Goal: Complete application form: Complete application form

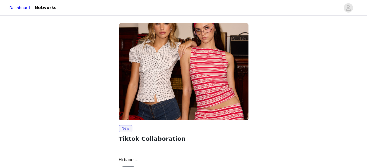
scroll to position [80, 0]
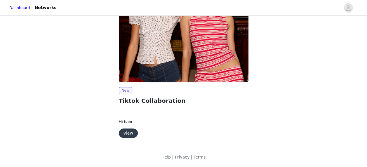
click at [122, 134] on button "View" at bounding box center [128, 132] width 19 height 9
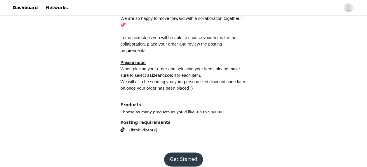
scroll to position [280, 0]
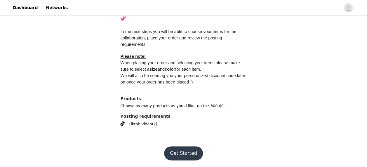
click at [180, 153] on button "Get Started" at bounding box center [183, 153] width 39 height 14
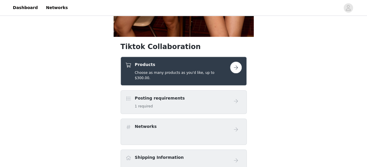
scroll to position [189, 0]
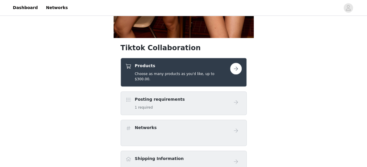
click at [235, 67] on button "button" at bounding box center [236, 69] width 12 height 12
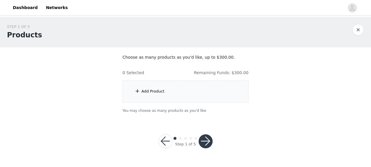
click at [149, 97] on div "Add Product" at bounding box center [185, 91] width 126 height 22
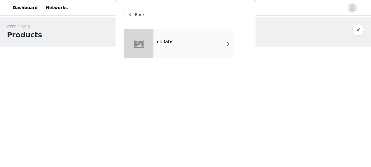
click at [227, 45] on span at bounding box center [228, 43] width 6 height 7
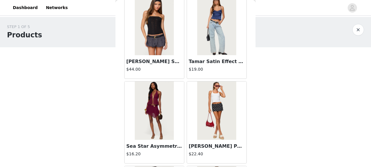
scroll to position [723, 0]
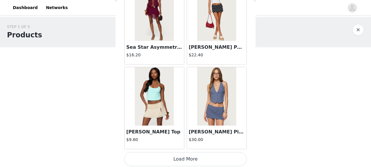
click at [189, 153] on button "Load More" at bounding box center [185, 159] width 122 height 14
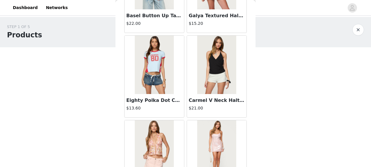
scroll to position [1567, 0]
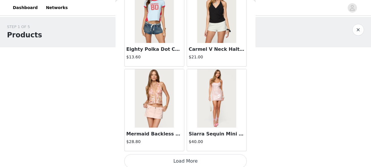
click at [170, 157] on button "Load More" at bounding box center [185, 161] width 122 height 14
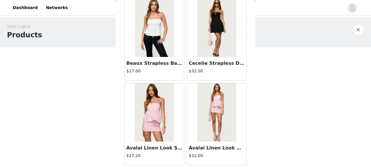
scroll to position [2411, 0]
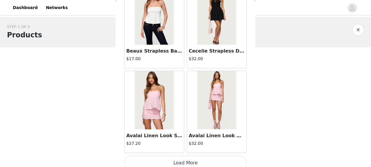
click at [180, 159] on button "Load More" at bounding box center [185, 163] width 122 height 14
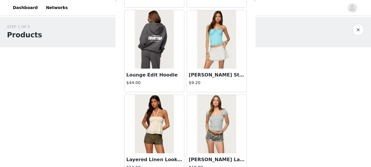
scroll to position [3254, 0]
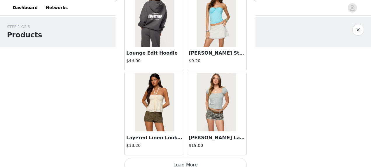
click at [184, 158] on button "Load More" at bounding box center [185, 165] width 122 height 14
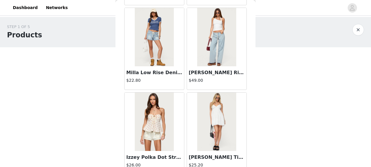
scroll to position [4098, 0]
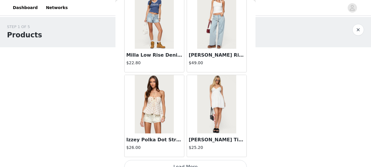
click at [179, 160] on button "Load More" at bounding box center [185, 167] width 122 height 14
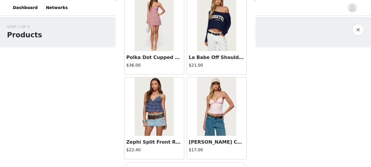
scroll to position [4942, 0]
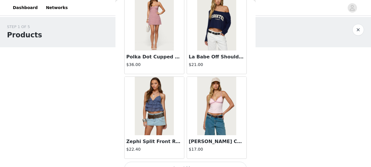
click at [177, 162] on button "Load More" at bounding box center [185, 169] width 122 height 14
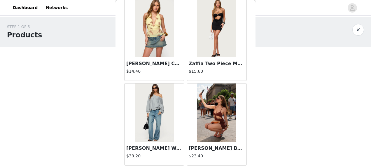
scroll to position [5442, 0]
click at [162, 112] on img at bounding box center [154, 112] width 39 height 58
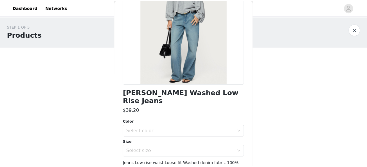
scroll to position [79, 0]
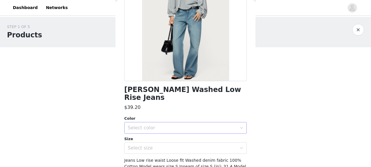
click at [166, 125] on div "Select color" at bounding box center [182, 128] width 109 height 6
click at [152, 135] on li "TINTED DENIM" at bounding box center [183, 132] width 118 height 9
click at [162, 145] on div "Select size" at bounding box center [182, 148] width 109 height 6
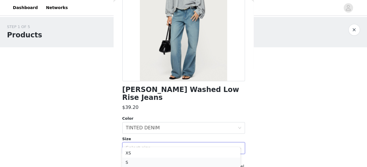
scroll to position [29, 0]
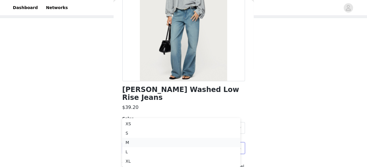
click at [134, 141] on li "M" at bounding box center [181, 142] width 118 height 9
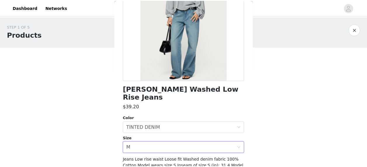
scroll to position [111, 0]
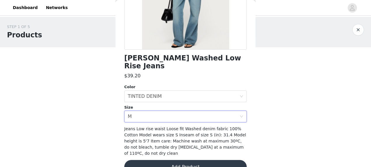
click at [164, 160] on button "Add Product" at bounding box center [185, 167] width 122 height 14
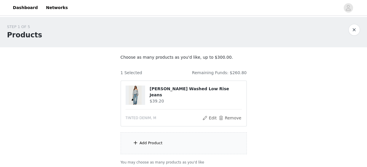
click at [164, 142] on div "Add Product" at bounding box center [183, 143] width 126 height 22
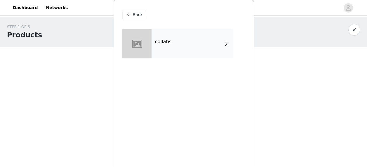
click at [223, 41] on span at bounding box center [226, 43] width 6 height 7
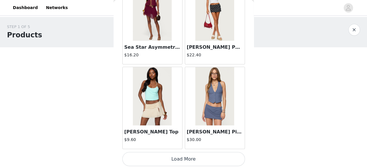
scroll to position [47, 0]
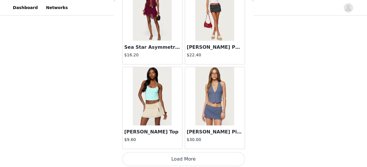
click at [174, 155] on button "Load More" at bounding box center [183, 159] width 122 height 14
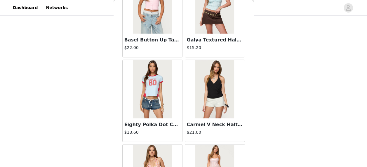
scroll to position [1567, 0]
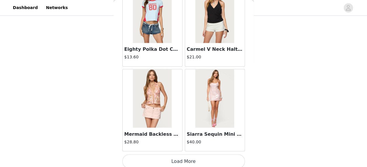
click at [178, 157] on button "Load More" at bounding box center [183, 161] width 122 height 14
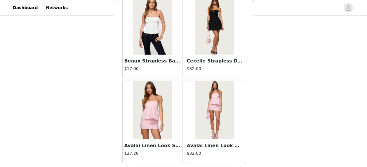
scroll to position [2411, 0]
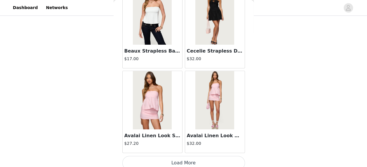
click at [177, 156] on button "Load More" at bounding box center [183, 163] width 122 height 14
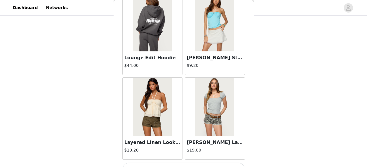
scroll to position [3254, 0]
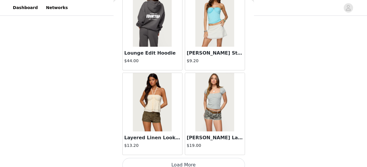
click at [172, 158] on button "Load More" at bounding box center [183, 165] width 122 height 14
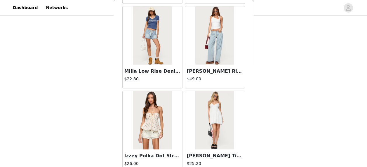
scroll to position [4098, 0]
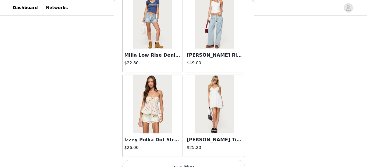
click at [181, 160] on button "Load More" at bounding box center [183, 167] width 122 height 14
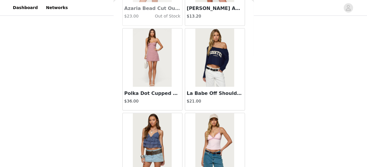
scroll to position [4942, 0]
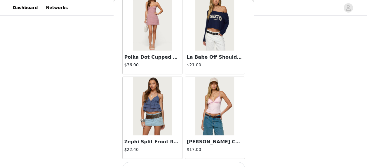
click at [178, 162] on button "Load More" at bounding box center [183, 169] width 122 height 14
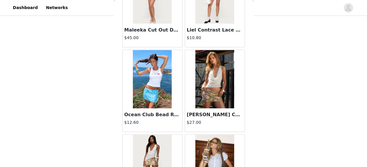
scroll to position [5785, 0]
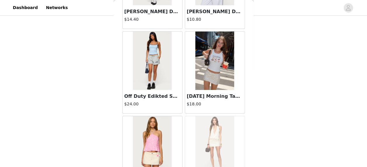
scroll to position [6629, 0]
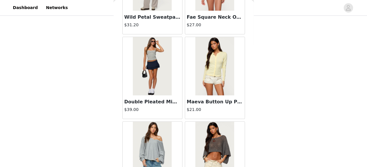
scroll to position [7472, 0]
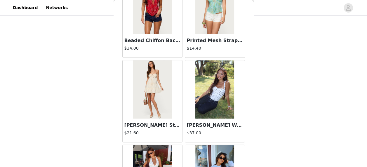
scroll to position [8316, 0]
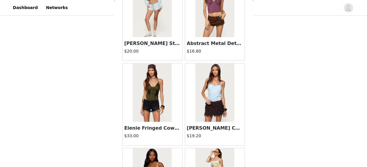
scroll to position [9159, 0]
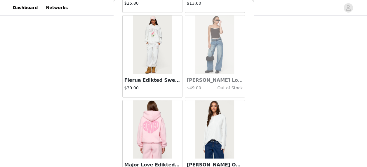
scroll to position [10003, 0]
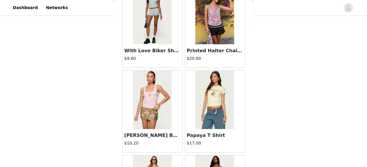
scroll to position [10784, 0]
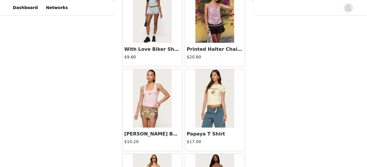
click at [212, 85] on img at bounding box center [214, 98] width 39 height 58
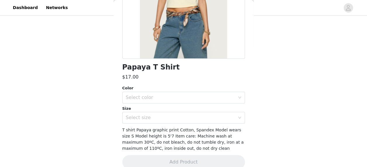
scroll to position [111, 0]
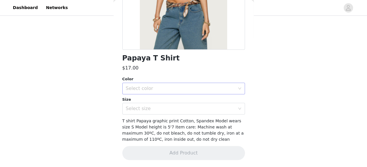
click at [215, 89] on div "Select color" at bounding box center [180, 88] width 109 height 6
click at [175, 104] on li "YELLOW" at bounding box center [181, 101] width 118 height 9
click at [179, 110] on div "Select size" at bounding box center [180, 109] width 109 height 6
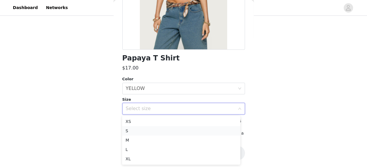
click at [140, 133] on li "S" at bounding box center [181, 130] width 118 height 9
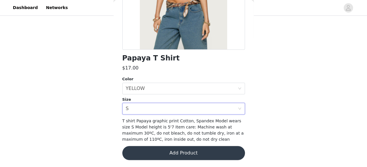
click at [156, 156] on button "Add Product" at bounding box center [183, 153] width 122 height 14
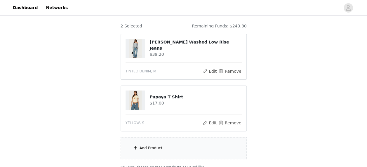
click at [176, 149] on div "Add Product" at bounding box center [183, 148] width 126 height 22
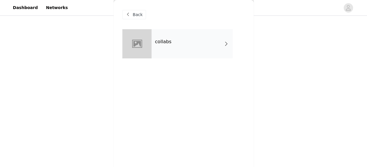
click at [212, 42] on div "collabs" at bounding box center [191, 43] width 81 height 29
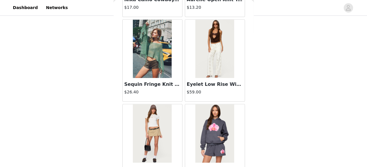
scroll to position [263, 0]
click at [216, 48] on img at bounding box center [214, 49] width 39 height 58
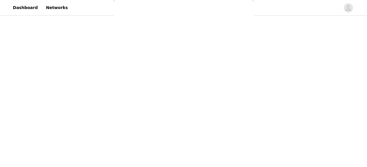
scroll to position [0, 0]
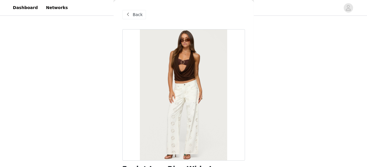
click at [133, 15] on span "Back" at bounding box center [138, 15] width 10 height 6
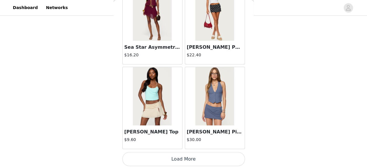
scroll to position [98, 0]
click at [177, 157] on button "Load More" at bounding box center [183, 159] width 122 height 14
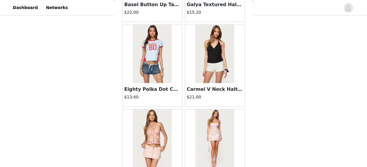
scroll to position [1567, 0]
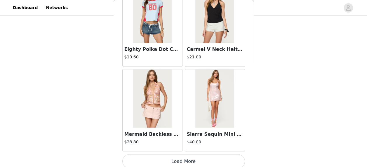
click at [178, 159] on button "Load More" at bounding box center [183, 161] width 122 height 14
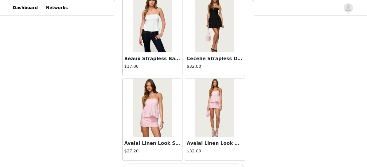
scroll to position [2411, 0]
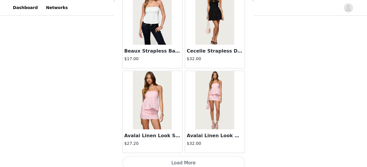
click at [189, 156] on button "Load More" at bounding box center [183, 163] width 122 height 14
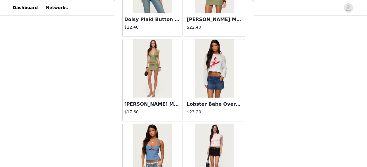
scroll to position [2948, 0]
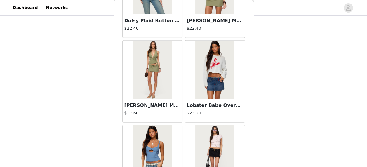
click at [208, 85] on img at bounding box center [214, 70] width 39 height 58
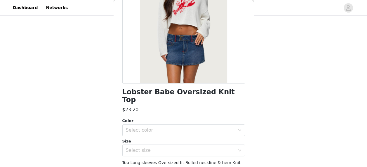
scroll to position [79, 0]
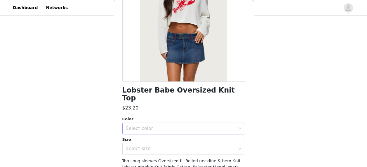
click at [210, 125] on div "Select color" at bounding box center [180, 128] width 109 height 6
click at [176, 132] on li "WHITE" at bounding box center [181, 133] width 118 height 9
click at [179, 145] on div "Select size" at bounding box center [180, 148] width 109 height 6
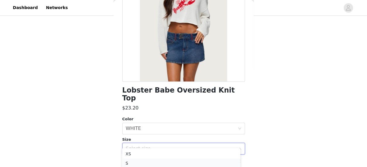
click at [155, 163] on li "S" at bounding box center [181, 162] width 118 height 9
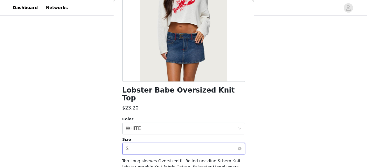
scroll to position [117, 0]
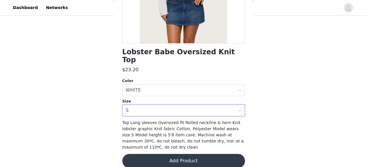
click at [188, 154] on button "Add Product" at bounding box center [183, 161] width 122 height 14
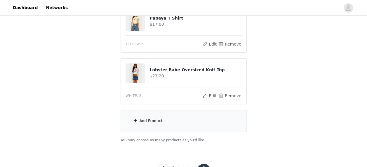
scroll to position [125, 0]
click at [194, 122] on div "Add Product" at bounding box center [183, 121] width 126 height 22
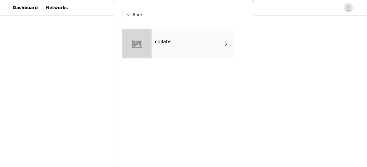
click at [225, 43] on span at bounding box center [226, 43] width 6 height 7
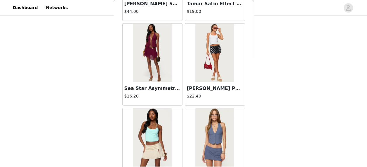
scroll to position [723, 0]
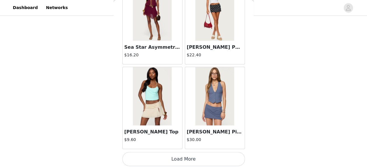
click at [167, 154] on button "Load More" at bounding box center [183, 159] width 122 height 14
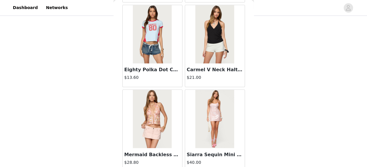
scroll to position [1567, 0]
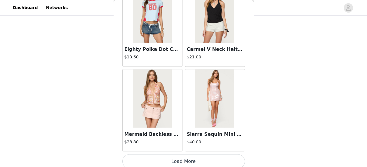
click at [174, 156] on button "Load More" at bounding box center [183, 161] width 122 height 14
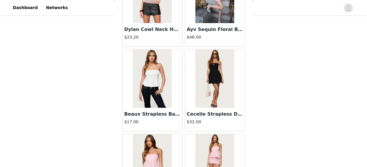
scroll to position [2411, 0]
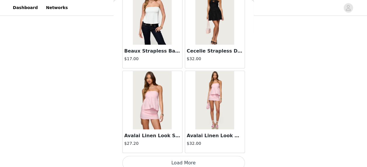
click at [181, 158] on button "Load More" at bounding box center [183, 163] width 122 height 14
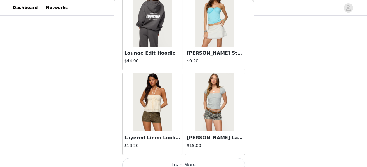
scroll to position [149, 0]
click at [169, 158] on button "Load More" at bounding box center [183, 165] width 122 height 14
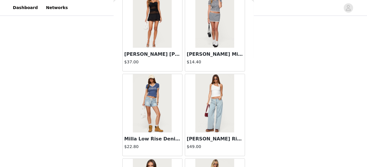
scroll to position [4098, 0]
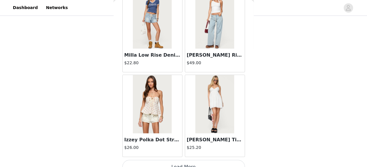
click at [186, 160] on button "Load More" at bounding box center [183, 167] width 122 height 14
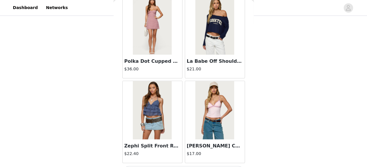
scroll to position [4942, 0]
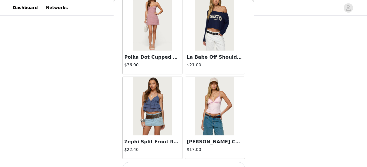
click at [188, 162] on button "Load More" at bounding box center [183, 169] width 122 height 14
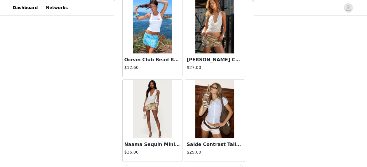
scroll to position [5785, 0]
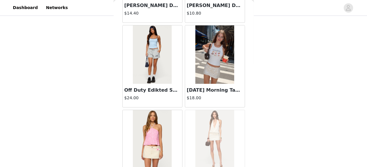
scroll to position [6629, 0]
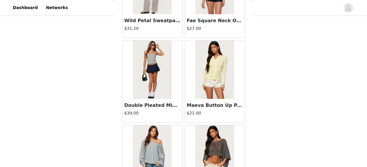
scroll to position [7472, 0]
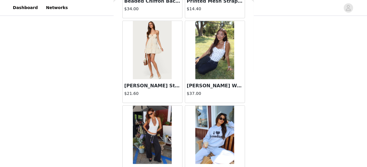
scroll to position [8316, 0]
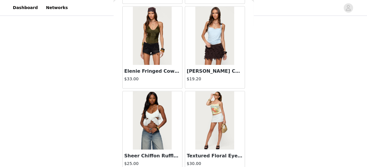
scroll to position [9159, 0]
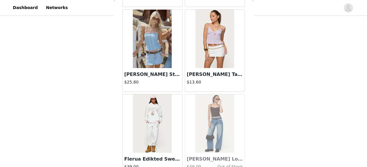
scroll to position [10003, 0]
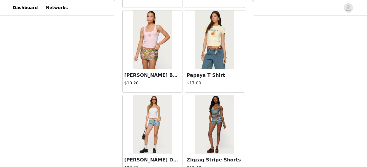
scroll to position [10847, 0]
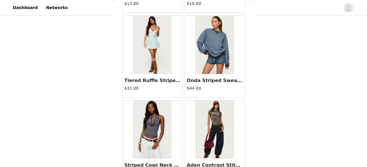
scroll to position [11690, 0]
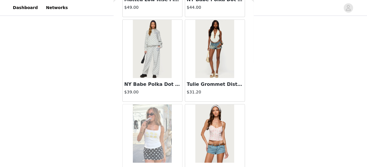
scroll to position [12534, 0]
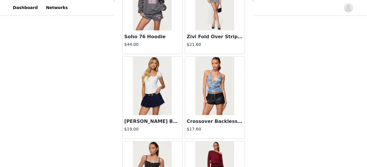
scroll to position [13378, 0]
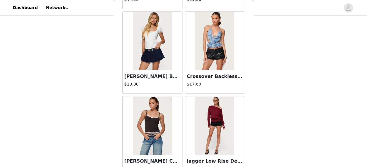
click at [201, 109] on img at bounding box center [214, 125] width 39 height 58
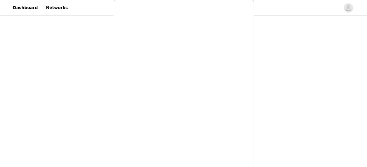
click at [193, 162] on div "Back Tahna Flower Crochet Shorts $18.00 We'Re Edikted Sweat Shorts $13.80 Kasen…" at bounding box center [183, 83] width 140 height 167
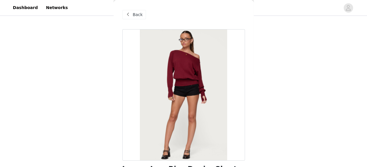
click at [133, 17] on span "Back" at bounding box center [138, 15] width 10 height 6
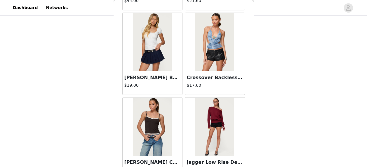
scroll to position [13378, 0]
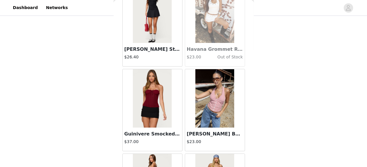
scroll to position [14221, 0]
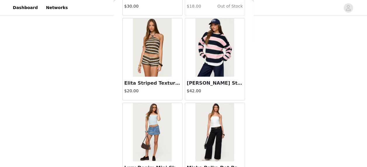
scroll to position [15065, 0]
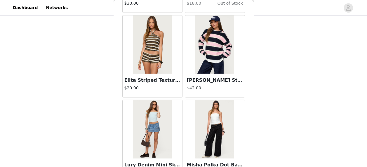
click at [206, 102] on img at bounding box center [214, 129] width 39 height 58
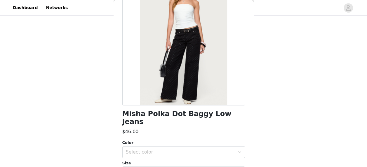
scroll to position [55, 0]
click at [193, 149] on div "Select color" at bounding box center [180, 152] width 109 height 6
click at [158, 159] on li "BLACK" at bounding box center [181, 156] width 118 height 9
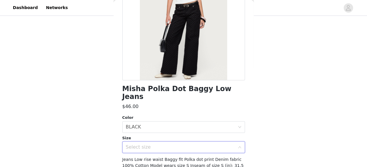
scroll to position [82, 0]
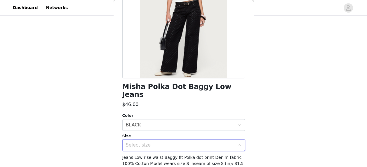
click at [185, 142] on div "Select size" at bounding box center [180, 145] width 109 height 6
click at [233, 139] on div "Select size" at bounding box center [182, 144] width 112 height 11
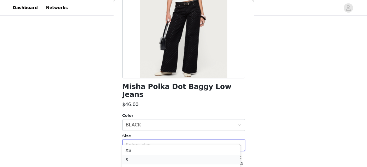
scroll to position [176, 0]
click at [143, 141] on li "M" at bounding box center [181, 142] width 118 height 9
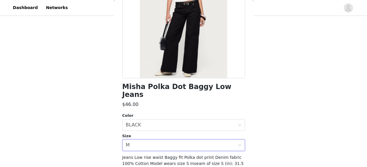
scroll to position [117, 0]
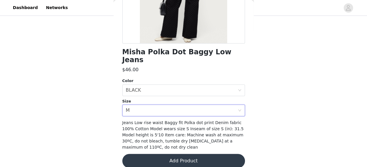
click at [189, 155] on button "Add Product" at bounding box center [183, 161] width 122 height 14
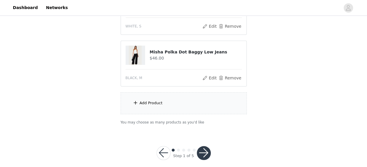
scroll to position [201, 0]
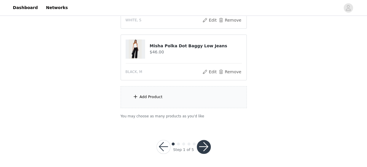
click at [180, 96] on div "Add Product" at bounding box center [183, 97] width 126 height 22
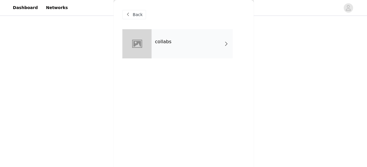
click at [206, 42] on div "collabs" at bounding box center [191, 43] width 81 height 29
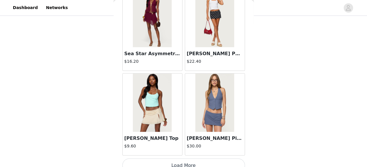
scroll to position [723, 0]
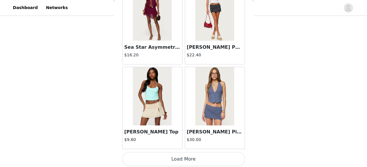
click at [160, 152] on button "Load More" at bounding box center [183, 159] width 122 height 14
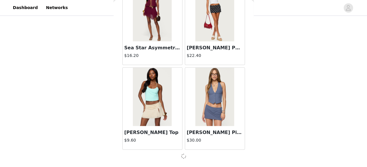
scroll to position [721, 0]
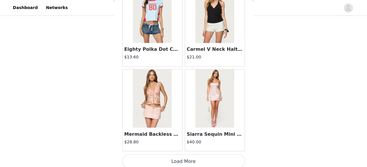
click at [172, 154] on button "Load More" at bounding box center [183, 161] width 122 height 14
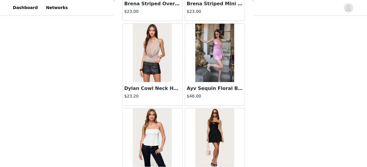
scroll to position [2411, 0]
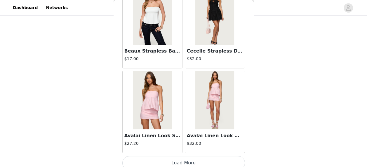
click at [171, 162] on button "Load More" at bounding box center [183, 163] width 122 height 14
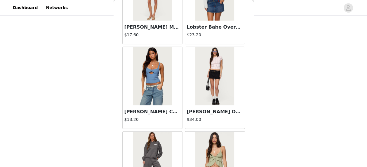
scroll to position [3254, 0]
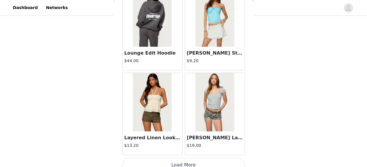
click at [174, 158] on button "Load More" at bounding box center [183, 165] width 122 height 14
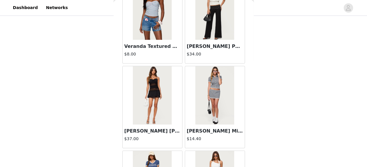
scroll to position [4098, 0]
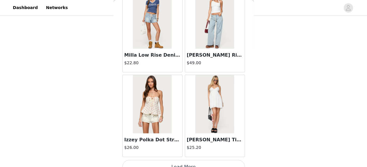
click at [173, 160] on button "Load More" at bounding box center [183, 167] width 122 height 14
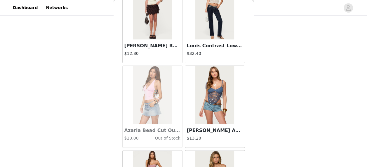
scroll to position [4942, 0]
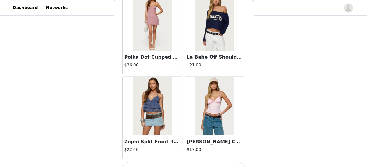
click at [182, 162] on button "Load More" at bounding box center [183, 169] width 122 height 14
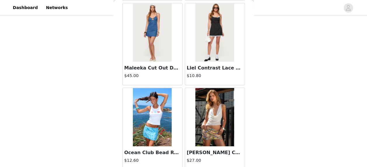
scroll to position [5785, 0]
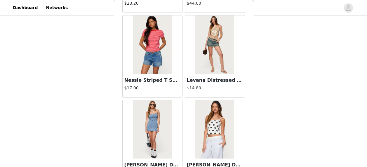
scroll to position [6629, 0]
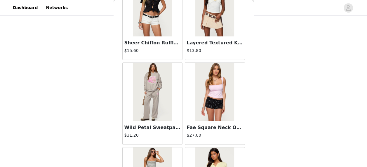
scroll to position [7472, 0]
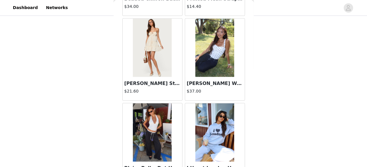
scroll to position [8316, 0]
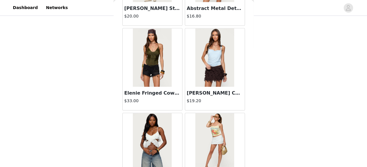
scroll to position [9159, 0]
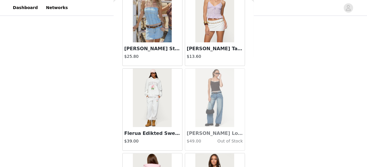
scroll to position [10003, 0]
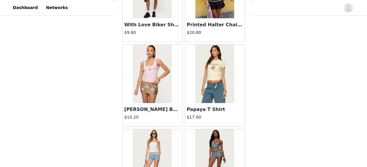
scroll to position [10847, 0]
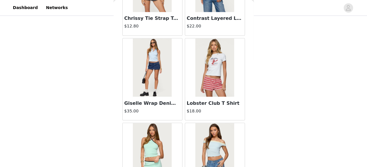
scroll to position [11690, 0]
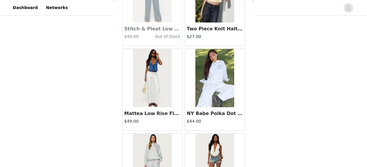
scroll to position [12534, 0]
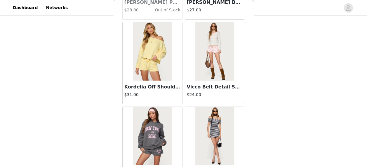
scroll to position [13378, 0]
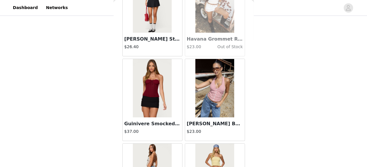
scroll to position [14221, 0]
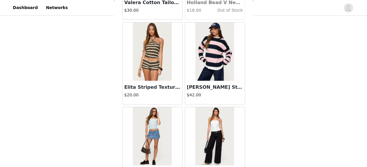
scroll to position [15065, 0]
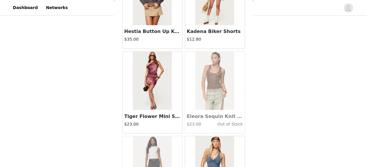
scroll to position [15909, 0]
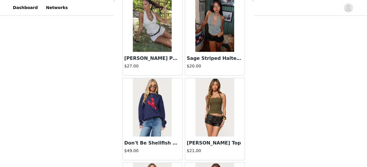
scroll to position [16187, 0]
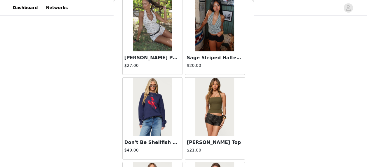
click at [140, 92] on img at bounding box center [152, 107] width 39 height 58
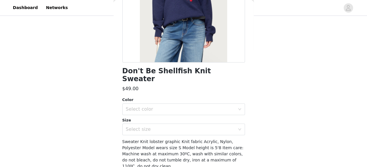
scroll to position [99, 0]
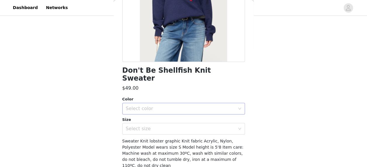
click at [192, 106] on div "Select color" at bounding box center [180, 109] width 109 height 6
click at [181, 113] on li "NAVY" at bounding box center [181, 113] width 118 height 9
click at [182, 126] on div "Select size" at bounding box center [180, 129] width 109 height 6
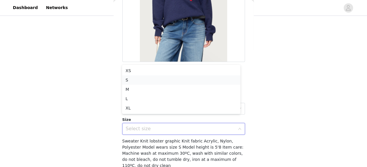
click at [162, 78] on li "S" at bounding box center [181, 79] width 118 height 9
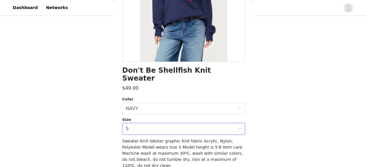
scroll to position [111, 0]
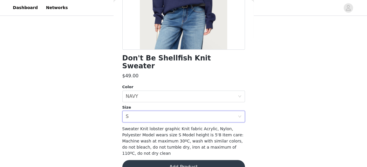
click at [173, 160] on button "Add Product" at bounding box center [183, 167] width 122 height 14
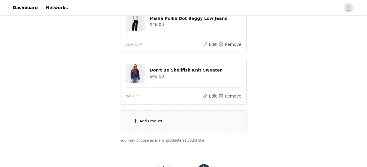
scroll to position [234, 0]
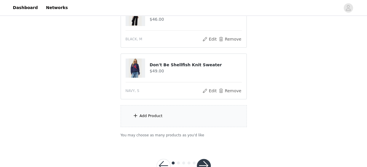
click at [180, 122] on div "Add Product" at bounding box center [183, 116] width 126 height 22
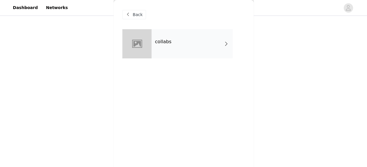
click at [218, 33] on div "collabs" at bounding box center [191, 43] width 81 height 29
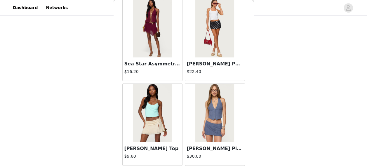
scroll to position [723, 0]
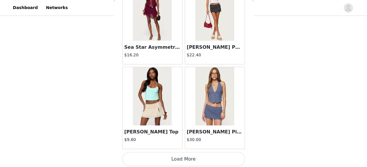
click at [166, 159] on button "Load More" at bounding box center [183, 159] width 122 height 14
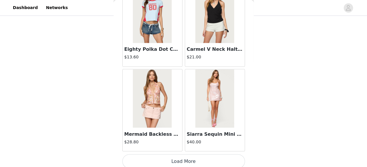
scroll to position [252, 0]
click at [169, 158] on button "Load More" at bounding box center [183, 161] width 122 height 14
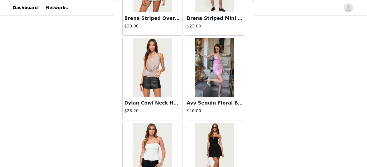
scroll to position [2411, 0]
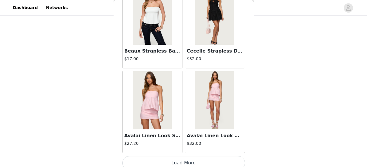
click at [173, 156] on button "Load More" at bounding box center [183, 163] width 122 height 14
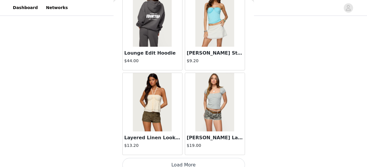
click at [178, 158] on button "Load More" at bounding box center [183, 165] width 122 height 14
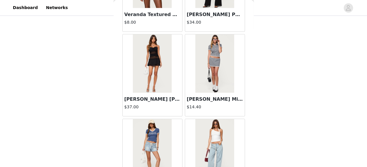
scroll to position [4098, 0]
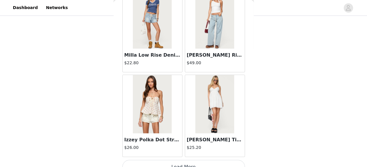
click at [176, 160] on button "Load More" at bounding box center [183, 167] width 122 height 14
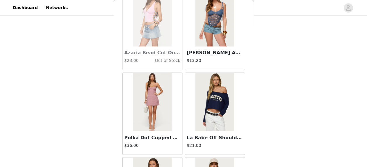
scroll to position [4942, 0]
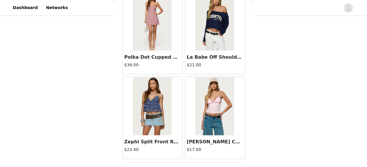
click at [171, 162] on button "Load More" at bounding box center [183, 169] width 122 height 14
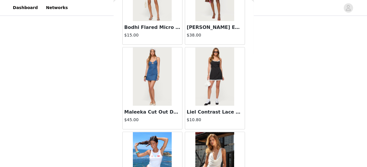
scroll to position [5785, 0]
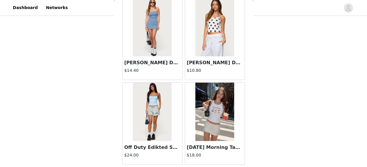
scroll to position [6629, 0]
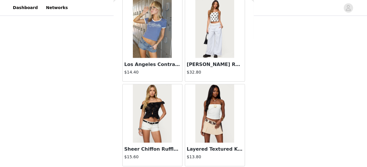
scroll to position [7472, 0]
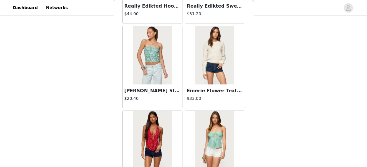
scroll to position [8316, 0]
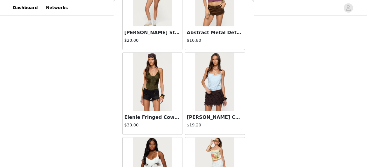
scroll to position [9159, 0]
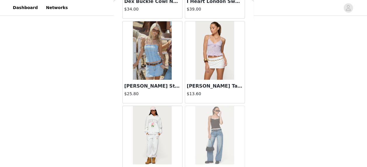
scroll to position [10003, 0]
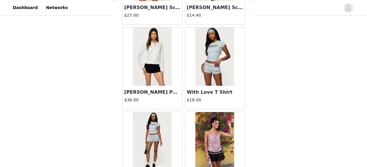
scroll to position [10847, 0]
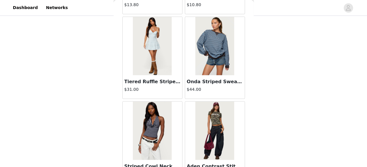
scroll to position [11690, 0]
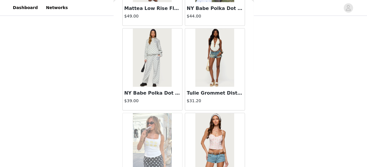
scroll to position [12534, 0]
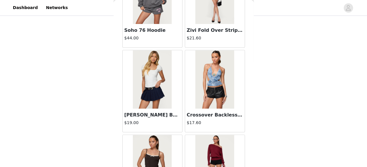
scroll to position [13378, 0]
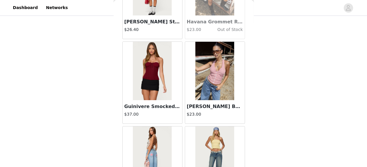
scroll to position [14221, 0]
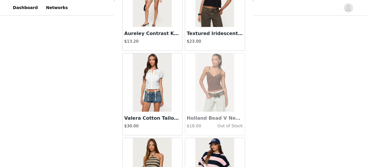
scroll to position [15065, 0]
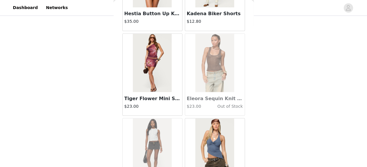
scroll to position [15909, 0]
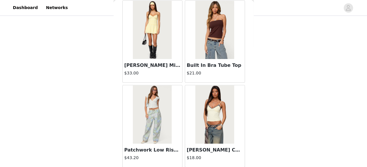
scroll to position [16752, 0]
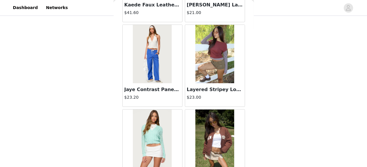
scroll to position [17596, 0]
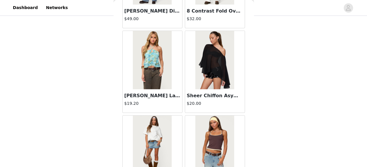
scroll to position [18439, 0]
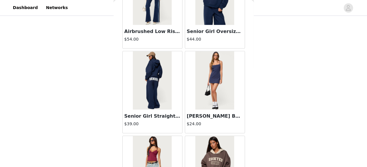
scroll to position [19283, 0]
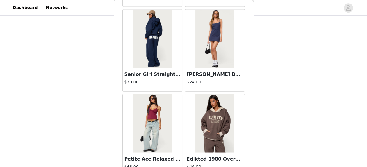
scroll to position [19299, 0]
click at [157, 104] on img at bounding box center [152, 123] width 39 height 58
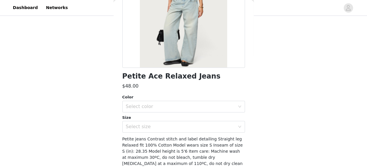
scroll to position [93, 0]
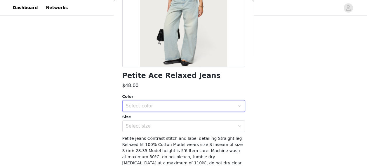
click at [179, 111] on div "Select color" at bounding box center [182, 105] width 112 height 11
click at [164, 121] on li "BLUE" at bounding box center [181, 118] width 118 height 9
click at [168, 130] on div "Select size" at bounding box center [182, 125] width 112 height 11
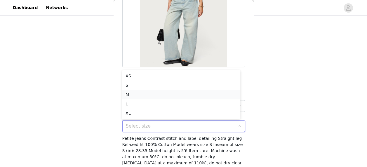
click at [151, 94] on li "M" at bounding box center [181, 94] width 118 height 9
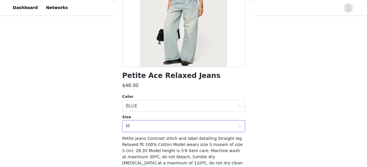
scroll to position [117, 0]
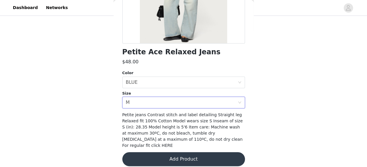
click at [195, 153] on button "Add Product" at bounding box center [183, 159] width 122 height 14
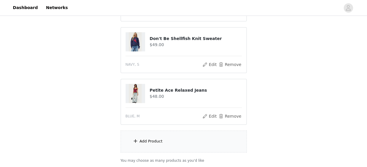
scroll to position [266, 0]
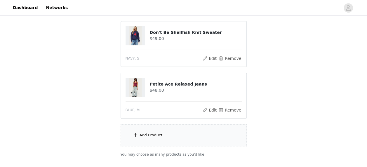
click at [177, 136] on div "Add Product" at bounding box center [183, 135] width 126 height 22
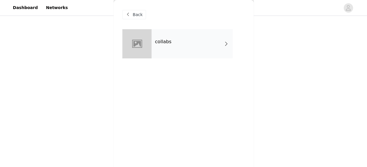
click at [205, 51] on div "collabs" at bounding box center [191, 43] width 81 height 29
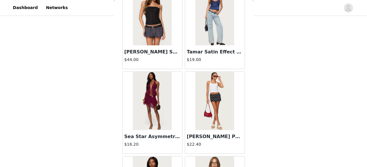
scroll to position [723, 0]
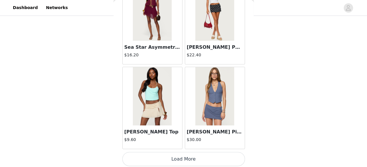
click at [168, 152] on button "Load More" at bounding box center [183, 159] width 122 height 14
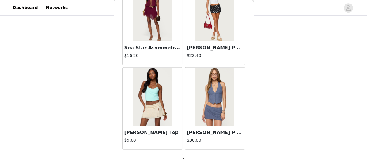
scroll to position [721, 0]
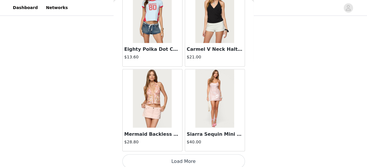
click at [170, 163] on button "Load More" at bounding box center [183, 161] width 122 height 14
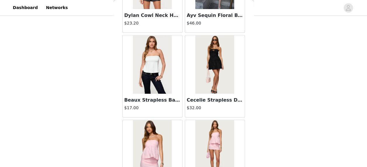
scroll to position [2411, 0]
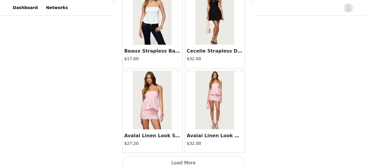
click at [179, 156] on button "Load More" at bounding box center [183, 163] width 122 height 14
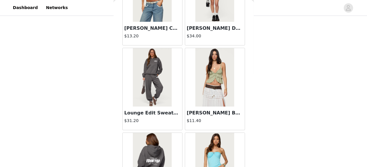
scroll to position [3254, 0]
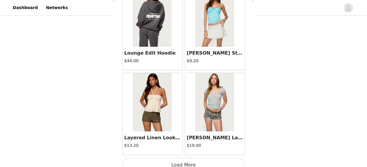
click at [193, 158] on button "Load More" at bounding box center [183, 165] width 122 height 14
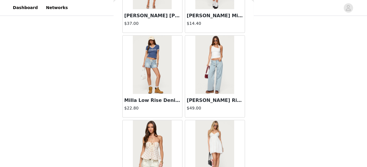
scroll to position [4098, 0]
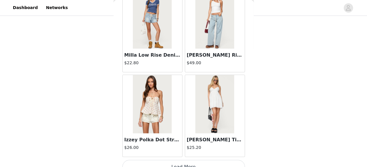
click at [173, 160] on button "Load More" at bounding box center [183, 167] width 122 height 14
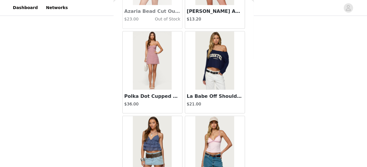
scroll to position [4942, 0]
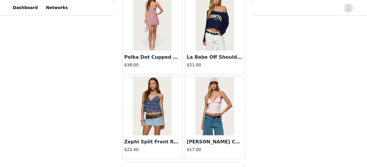
click at [171, 162] on button "Load More" at bounding box center [183, 169] width 122 height 14
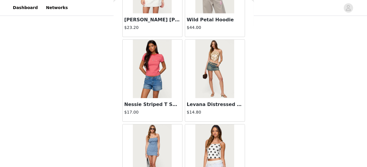
scroll to position [6629, 0]
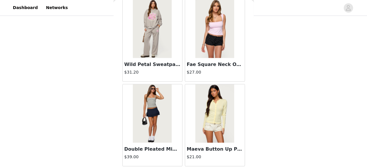
scroll to position [7472, 0]
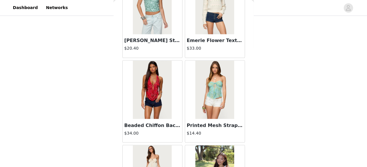
scroll to position [8316, 0]
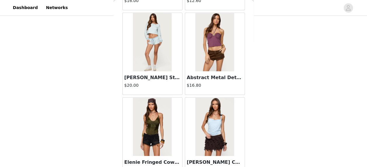
scroll to position [9159, 0]
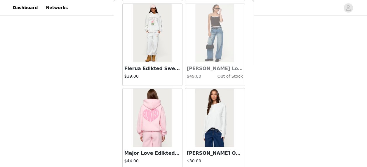
scroll to position [304, 0]
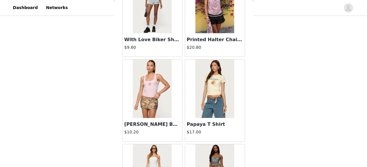
scroll to position [10847, 0]
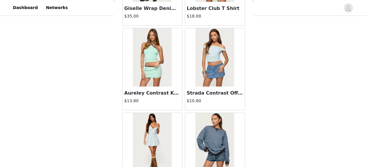
scroll to position [11690, 0]
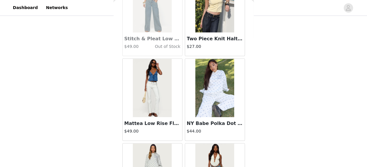
scroll to position [12534, 0]
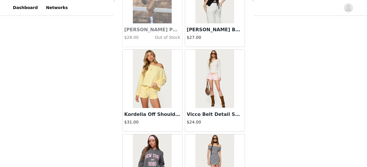
scroll to position [13378, 0]
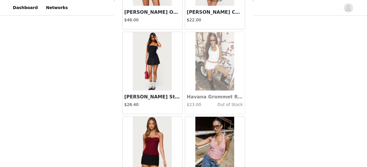
scroll to position [14221, 0]
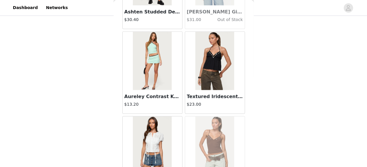
scroll to position [15065, 0]
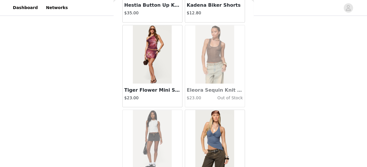
scroll to position [15909, 0]
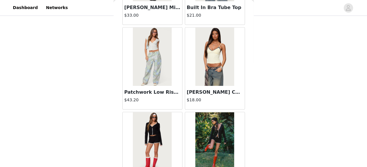
scroll to position [16752, 0]
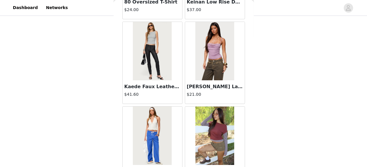
scroll to position [17596, 0]
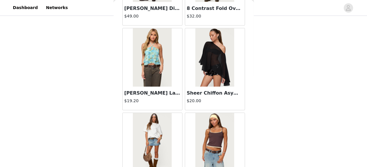
scroll to position [18439, 0]
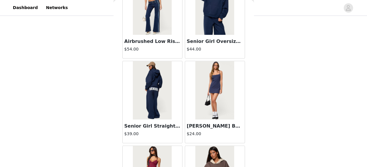
scroll to position [19283, 0]
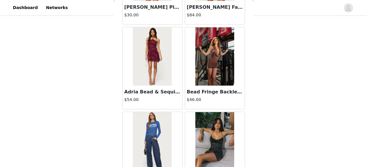
scroll to position [20127, 0]
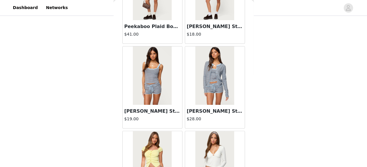
scroll to position [20970, 0]
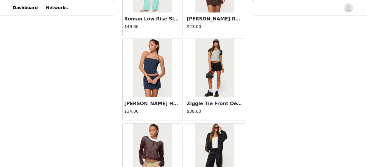
scroll to position [21814, 0]
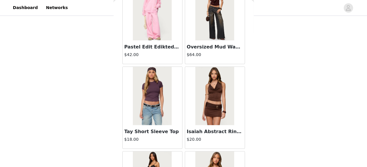
scroll to position [22658, 0]
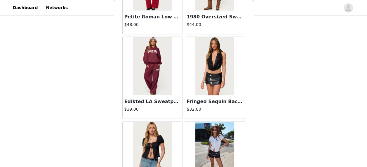
scroll to position [23501, 0]
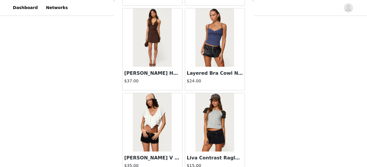
scroll to position [19536, 0]
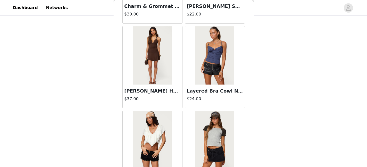
click at [156, 111] on img at bounding box center [152, 140] width 39 height 58
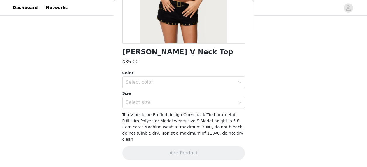
scroll to position [111, 0]
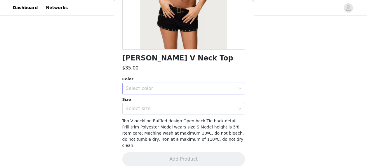
click at [162, 93] on div "Select color" at bounding box center [182, 88] width 112 height 11
click at [162, 101] on li "CREAM" at bounding box center [181, 101] width 118 height 9
click at [164, 107] on div "Select size" at bounding box center [180, 109] width 109 height 6
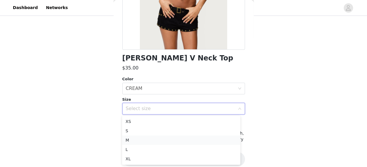
click at [139, 138] on li "M" at bounding box center [181, 139] width 118 height 9
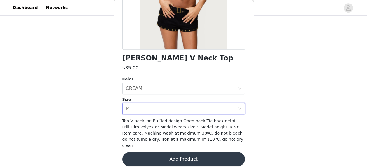
click at [150, 152] on button "Add Product" at bounding box center [183, 159] width 122 height 14
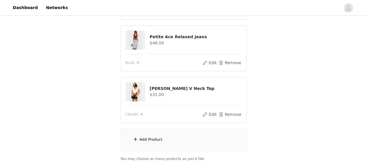
scroll to position [313, 0]
click at [175, 134] on div "Add Product" at bounding box center [183, 139] width 126 height 22
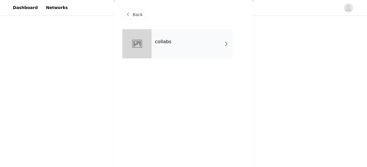
click at [219, 49] on div "collabs" at bounding box center [191, 43] width 81 height 29
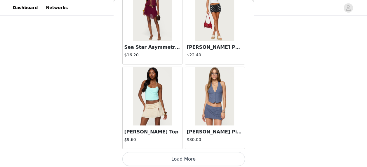
scroll to position [333, 0]
click at [172, 158] on button "Load More" at bounding box center [183, 159] width 122 height 14
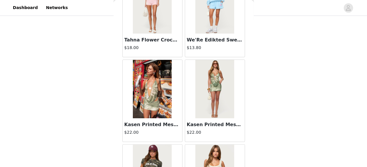
scroll to position [0, 0]
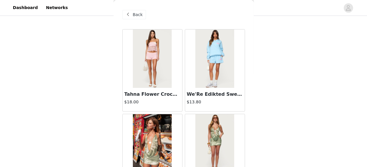
click at [137, 12] on span "Back" at bounding box center [138, 15] width 10 height 6
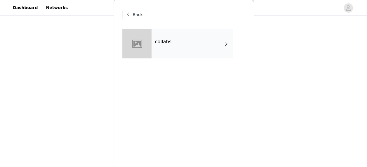
click at [139, 14] on span "Back" at bounding box center [138, 15] width 10 height 6
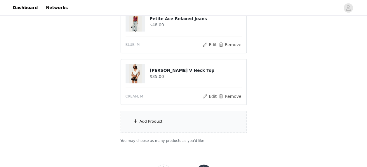
scroll to position [355, 0]
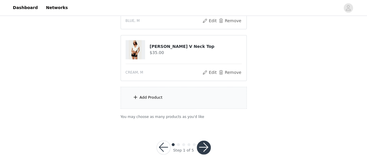
click at [148, 99] on div "Add Product" at bounding box center [183, 98] width 126 height 22
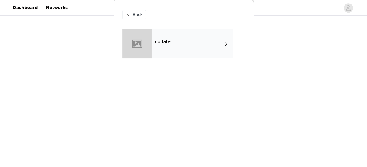
click at [195, 38] on div "collabs" at bounding box center [191, 43] width 81 height 29
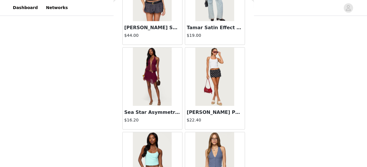
scroll to position [723, 0]
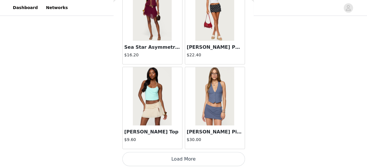
click at [169, 158] on button "Load More" at bounding box center [183, 159] width 122 height 14
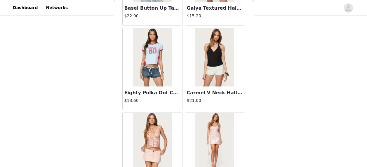
scroll to position [1567, 0]
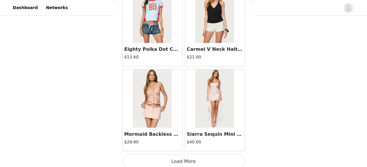
click at [171, 156] on button "Load More" at bounding box center [183, 161] width 122 height 14
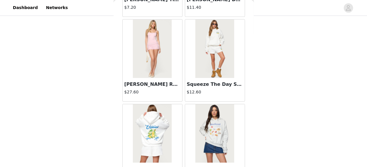
scroll to position [2049, 0]
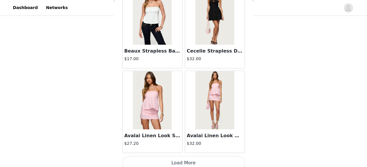
click at [171, 156] on button "Load More" at bounding box center [183, 163] width 122 height 14
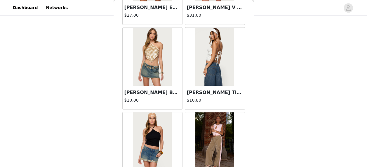
scroll to position [2680, 0]
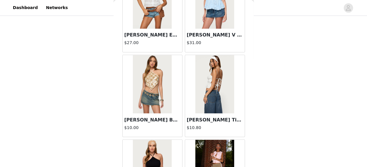
click at [207, 102] on img at bounding box center [214, 84] width 39 height 58
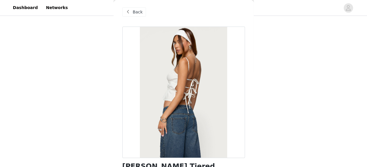
scroll to position [5, 0]
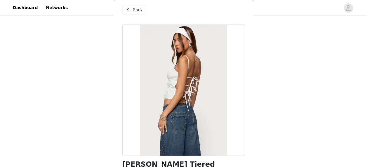
click at [128, 9] on span at bounding box center [128, 9] width 7 height 7
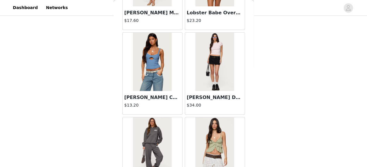
scroll to position [3254, 0]
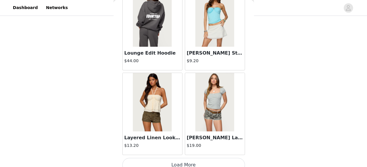
click at [151, 159] on button "Load More" at bounding box center [183, 165] width 122 height 14
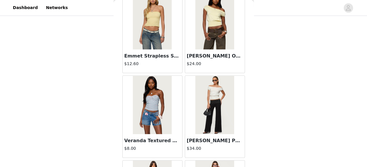
scroll to position [3891, 0]
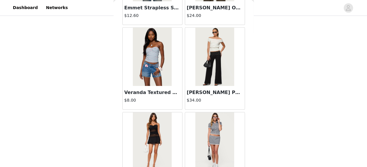
click at [209, 58] on img at bounding box center [214, 57] width 39 height 58
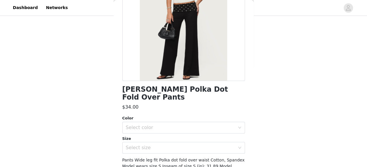
scroll to position [80, 0]
click at [173, 122] on div "Select color" at bounding box center [182, 127] width 112 height 11
click at [160, 131] on li "BLACK" at bounding box center [181, 131] width 118 height 9
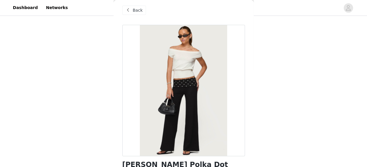
scroll to position [0, 0]
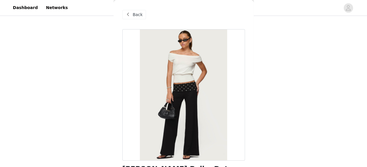
click at [127, 13] on span at bounding box center [128, 14] width 7 height 7
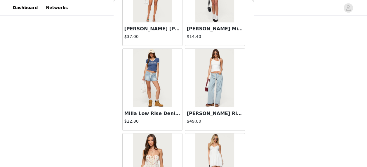
scroll to position [4098, 0]
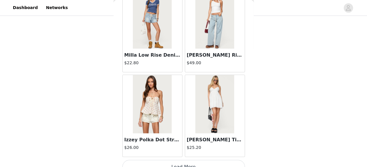
click at [168, 160] on button "Load More" at bounding box center [183, 167] width 122 height 14
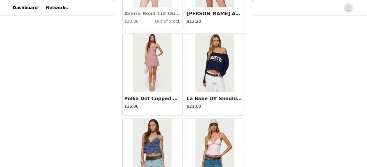
scroll to position [4942, 0]
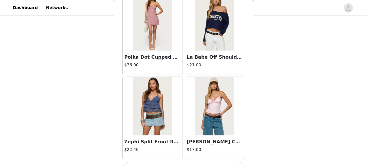
click at [166, 162] on button "Load More" at bounding box center [183, 169] width 122 height 14
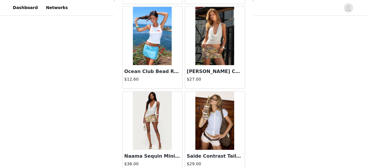
scroll to position [5785, 0]
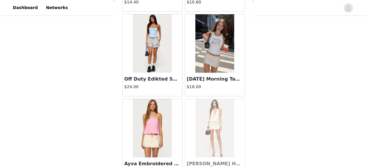
scroll to position [6629, 0]
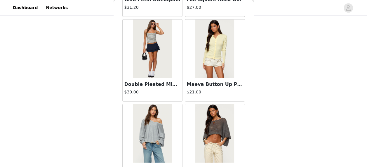
scroll to position [7472, 0]
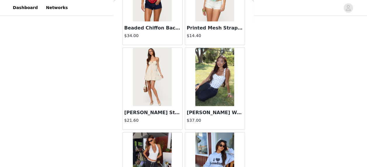
scroll to position [8316, 0]
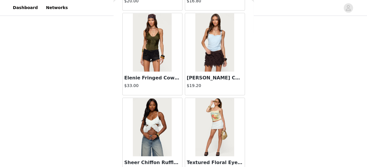
scroll to position [9159, 0]
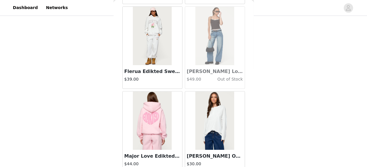
scroll to position [10003, 0]
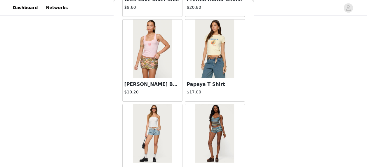
scroll to position [10847, 0]
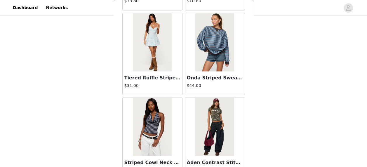
scroll to position [11690, 0]
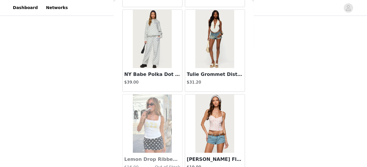
scroll to position [12534, 0]
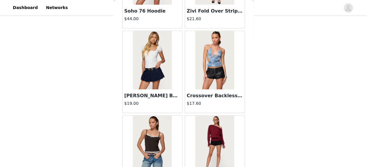
scroll to position [13378, 0]
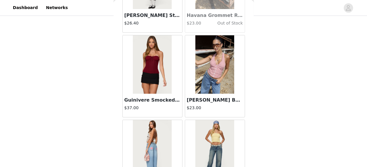
scroll to position [14221, 0]
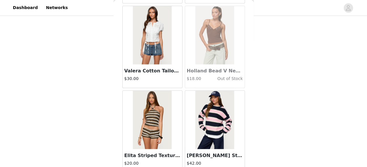
scroll to position [15065, 0]
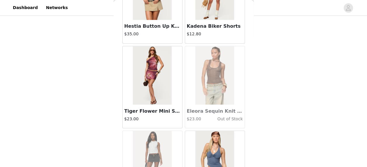
scroll to position [15909, 0]
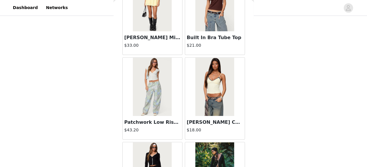
scroll to position [16752, 0]
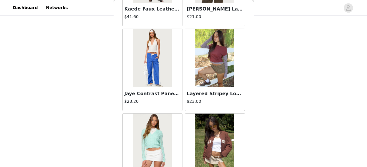
scroll to position [17596, 0]
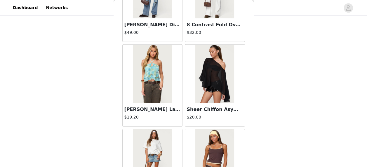
scroll to position [18439, 0]
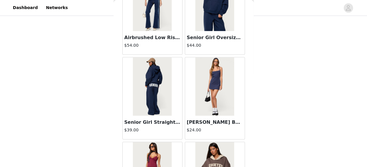
scroll to position [19283, 0]
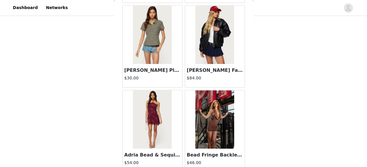
scroll to position [20127, 0]
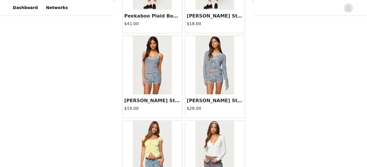
scroll to position [20970, 0]
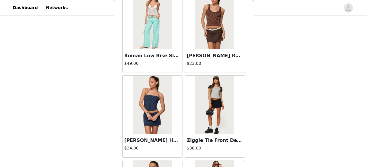
scroll to position [21814, 0]
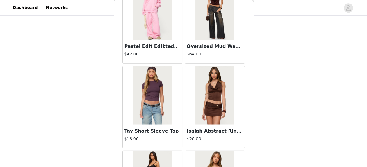
scroll to position [22658, 0]
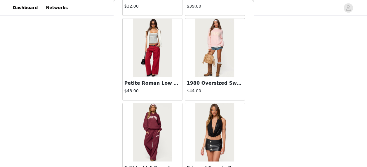
scroll to position [23501, 0]
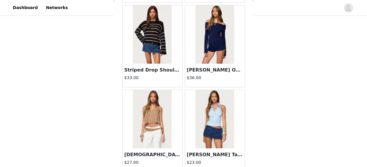
scroll to position [19896, 0]
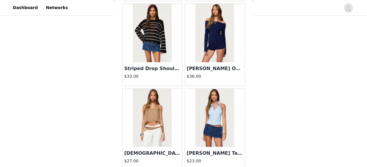
click at [155, 89] on img at bounding box center [152, 117] width 39 height 58
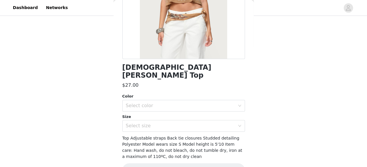
scroll to position [104, 0]
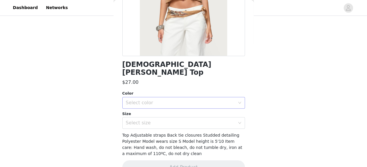
click at [192, 97] on div "Select color" at bounding box center [182, 102] width 112 height 11
click at [171, 108] on li "BROWN" at bounding box center [181, 107] width 118 height 9
click at [177, 120] on div "Select size" at bounding box center [180, 123] width 109 height 6
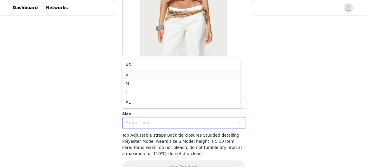
click at [163, 76] on li "S" at bounding box center [181, 73] width 118 height 9
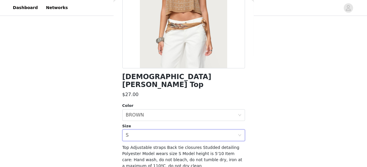
scroll to position [111, 0]
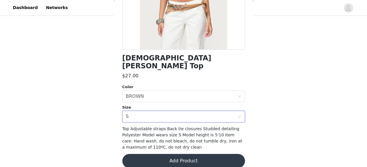
click at [177, 154] on button "Add Product" at bounding box center [183, 161] width 122 height 14
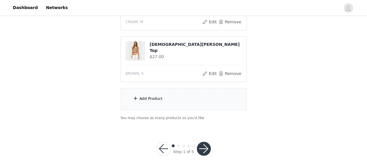
scroll to position [406, 0]
click at [202, 145] on button "button" at bounding box center [204, 148] width 14 height 14
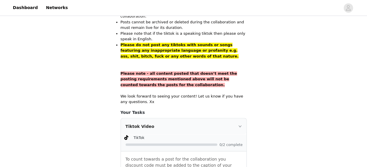
scroll to position [440, 0]
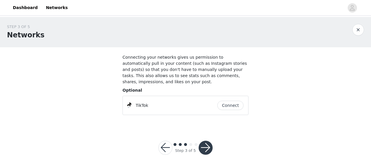
click at [222, 101] on button "Connect" at bounding box center [230, 105] width 26 height 9
click at [206, 141] on button "button" at bounding box center [206, 148] width 14 height 14
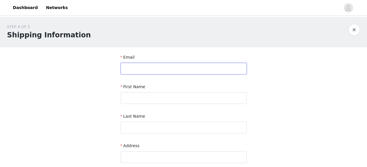
click at [178, 66] on input "text" at bounding box center [183, 69] width 126 height 12
type input "[PERSON_NAME][EMAIL_ADDRESS][DOMAIN_NAME]"
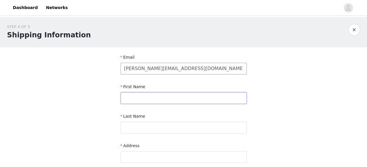
type input "[PERSON_NAME]"
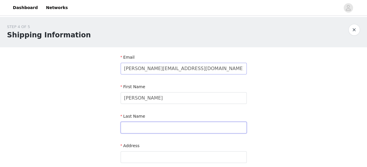
type input "goedegebuur"
type input "36"
type input "3062BG"
type input "0618439600"
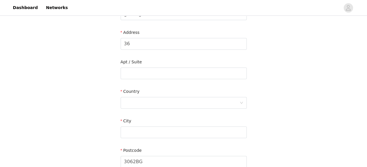
scroll to position [115, 0]
click at [174, 95] on div at bounding box center [181, 100] width 115 height 11
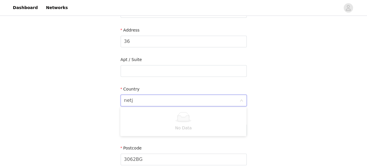
type input "net"
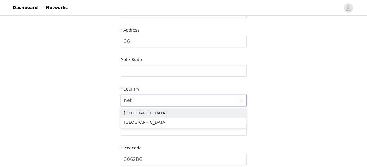
click at [168, 112] on li "[GEOGRAPHIC_DATA]" at bounding box center [183, 112] width 126 height 9
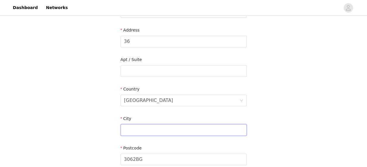
click at [171, 125] on input "text" at bounding box center [183, 130] width 126 height 12
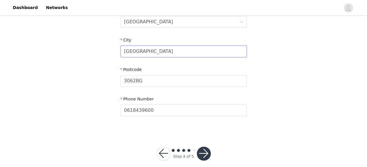
scroll to position [194, 0]
type input "[GEOGRAPHIC_DATA]"
click at [200, 149] on button "button" at bounding box center [204, 153] width 14 height 14
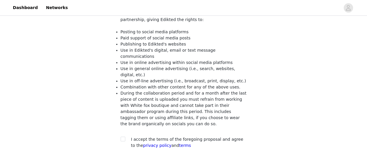
scroll to position [71, 0]
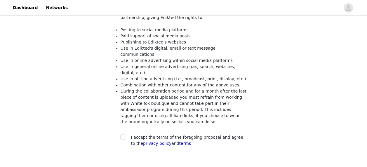
click at [122, 134] on input "checkbox" at bounding box center [122, 136] width 4 height 4
checkbox input "true"
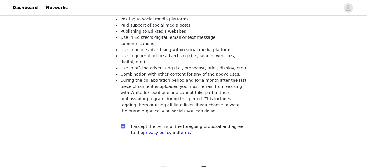
scroll to position [90, 0]
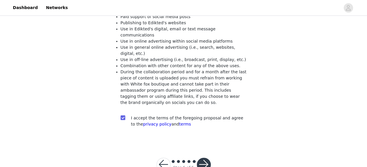
click at [201, 157] on button "button" at bounding box center [204, 164] width 14 height 14
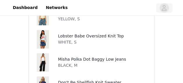
scroll to position [283, 0]
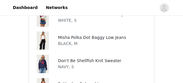
drag, startPoint x: 345, startPoint y: 6, endPoint x: 62, endPoint y: 65, distance: 289.6
click at [62, 65] on p "NAVY, S" at bounding box center [90, 67] width 64 height 6
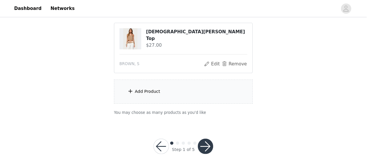
scroll to position [406, 0]
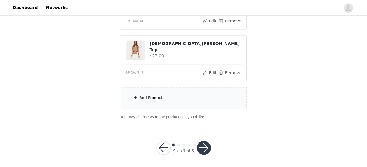
drag, startPoint x: 173, startPoint y: 1, endPoint x: 50, endPoint y: 116, distance: 169.4
click at [159, 96] on div "Add Product" at bounding box center [150, 98] width 23 height 6
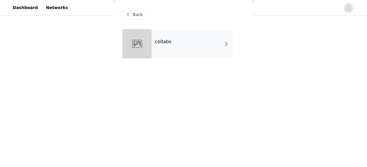
click at [222, 52] on div "collabs" at bounding box center [191, 43] width 81 height 29
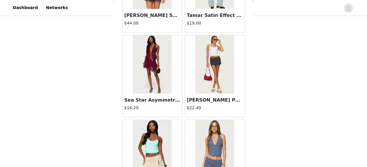
scroll to position [723, 0]
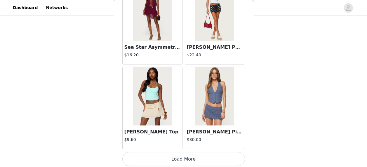
click at [175, 159] on button "Load More" at bounding box center [183, 159] width 122 height 14
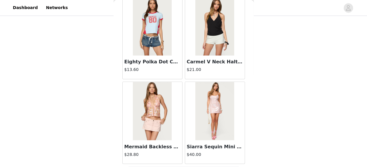
scroll to position [1567, 0]
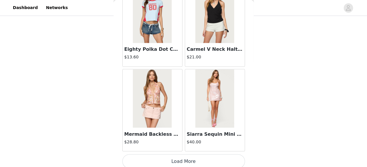
click at [180, 155] on button "Load More" at bounding box center [183, 161] width 122 height 14
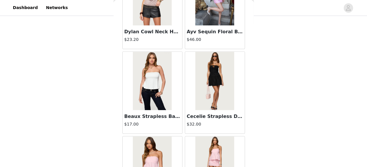
scroll to position [2411, 0]
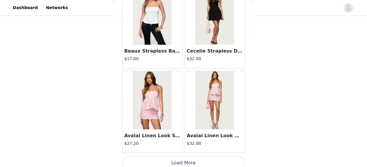
click at [180, 156] on button "Load More" at bounding box center [183, 163] width 122 height 14
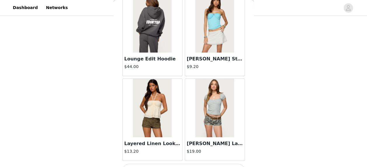
scroll to position [3254, 0]
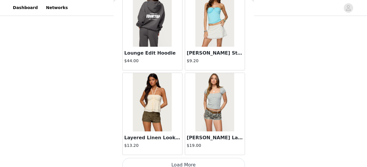
click at [188, 158] on button "Load More" at bounding box center [183, 165] width 122 height 14
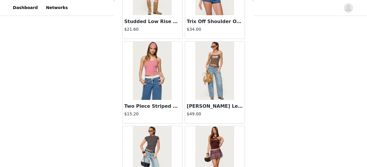
scroll to position [3455, 0]
click at [144, 81] on img at bounding box center [152, 70] width 39 height 58
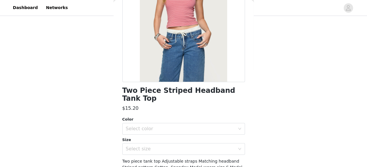
scroll to position [119, 0]
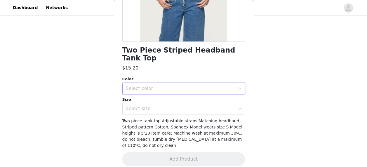
click at [183, 83] on div "Select color" at bounding box center [182, 88] width 112 height 11
click at [168, 99] on li "RED AND WHITE" at bounding box center [181, 101] width 118 height 9
click at [169, 111] on div "Select size" at bounding box center [180, 109] width 109 height 6
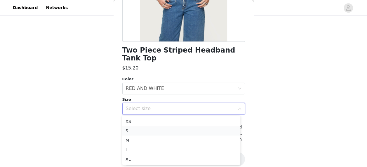
click at [148, 133] on li "S" at bounding box center [181, 130] width 118 height 9
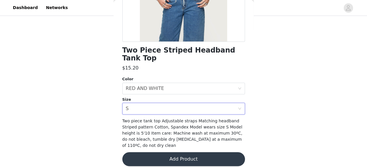
click at [162, 152] on button "Add Product" at bounding box center [183, 159] width 122 height 14
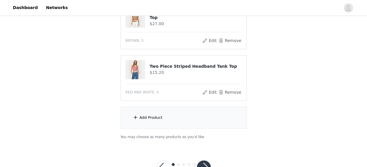
scroll to position [458, 0]
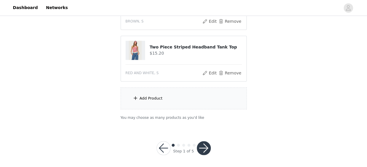
click at [202, 141] on button "button" at bounding box center [204, 148] width 14 height 14
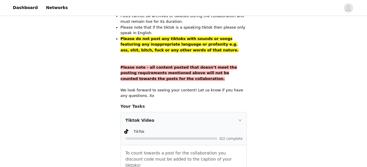
scroll to position [436, 0]
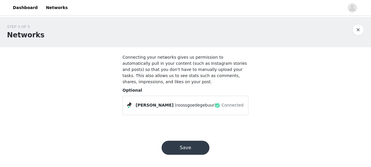
click at [187, 145] on button "Save" at bounding box center [186, 148] width 48 height 14
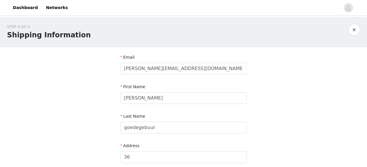
scroll to position [201, 0]
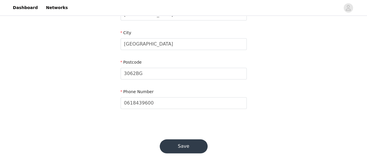
click at [187, 145] on button "Save" at bounding box center [183, 146] width 48 height 14
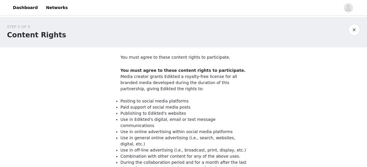
scroll to position [90, 0]
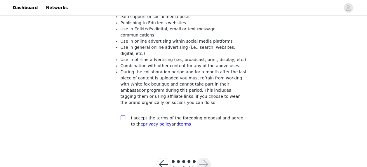
click at [121, 115] on span at bounding box center [122, 117] width 5 height 5
click at [121, 115] on input "checkbox" at bounding box center [122, 117] width 4 height 4
checkbox input "true"
click at [199, 157] on button "button" at bounding box center [204, 164] width 14 height 14
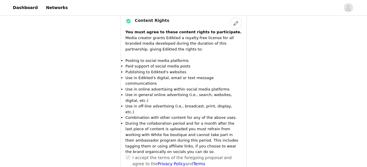
scroll to position [643, 0]
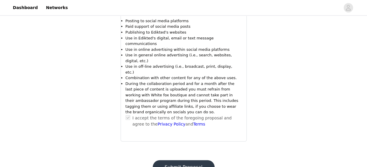
click at [203, 160] on button "Submit Proposal" at bounding box center [183, 167] width 62 height 14
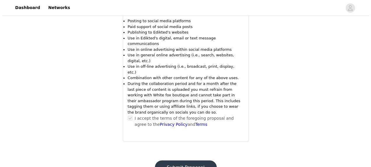
scroll to position [0, 0]
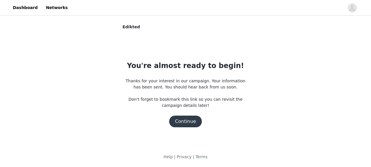
click at [186, 121] on button "Continue" at bounding box center [185, 121] width 33 height 12
